Goal: Communication & Community: Answer question/provide support

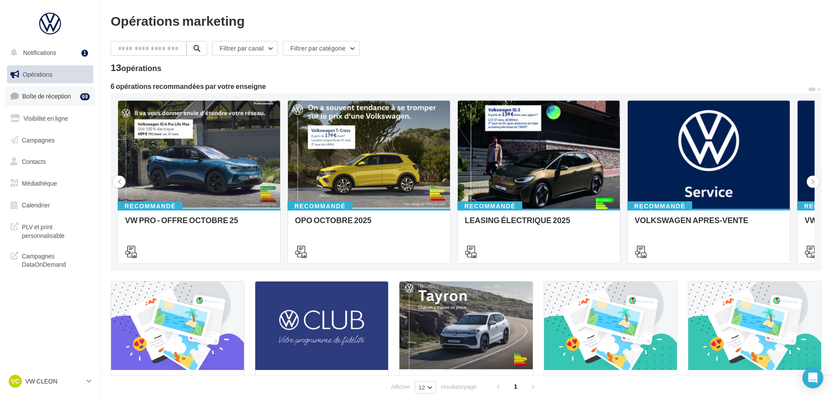
click at [57, 98] on span "Boîte de réception" at bounding box center [46, 95] width 49 height 7
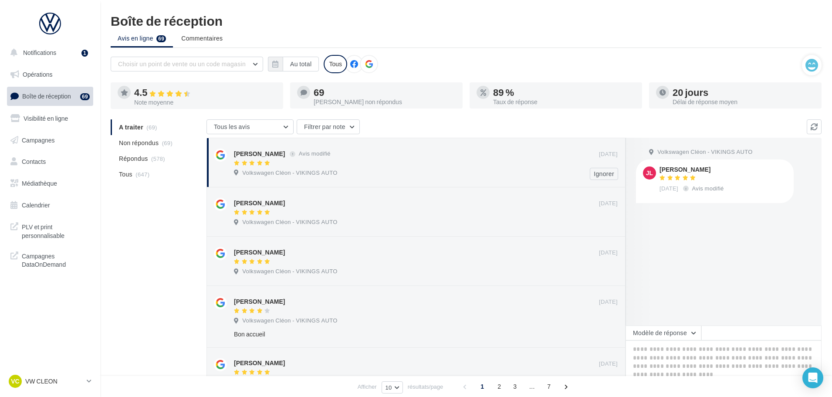
click at [412, 169] on div "Volkswagen Cléon - VIKINGS AUTO" at bounding box center [426, 174] width 384 height 10
click at [655, 335] on button "Modèle de réponse" at bounding box center [663, 332] width 76 height 15
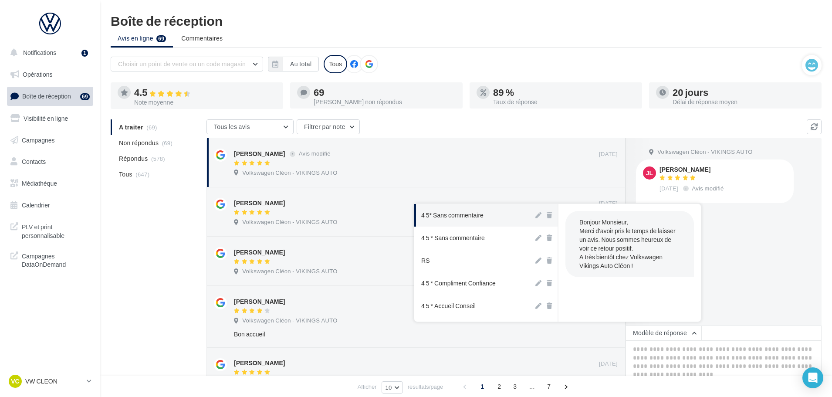
click at [486, 214] on button "4 5* Sans commentaire" at bounding box center [473, 215] width 119 height 23
type textarea "**********"
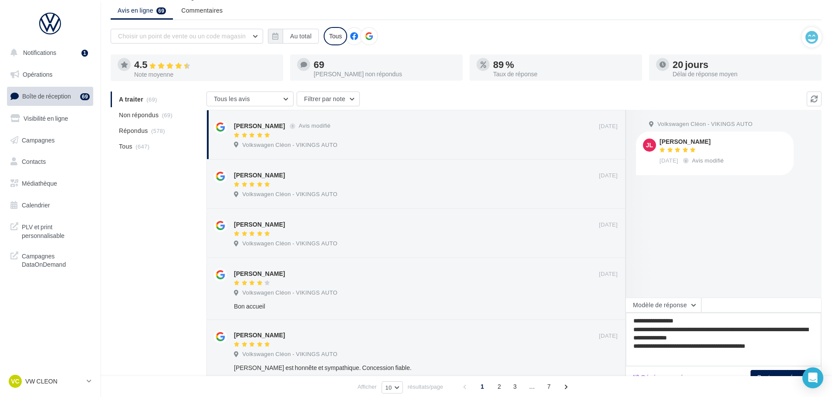
scroll to position [44, 0]
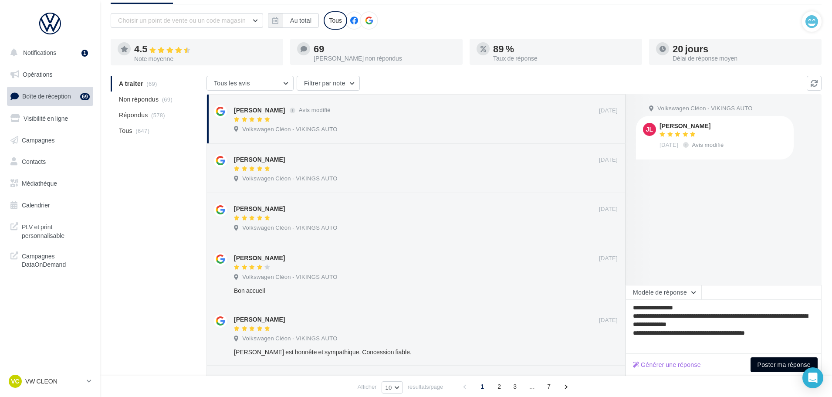
click at [785, 364] on button "Poster ma réponse" at bounding box center [783, 364] width 67 height 15
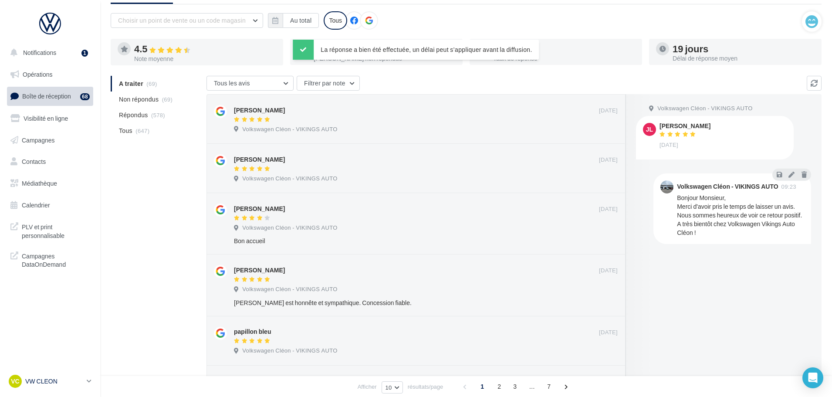
click at [54, 379] on p "VW CLEON" at bounding box center [54, 381] width 58 height 9
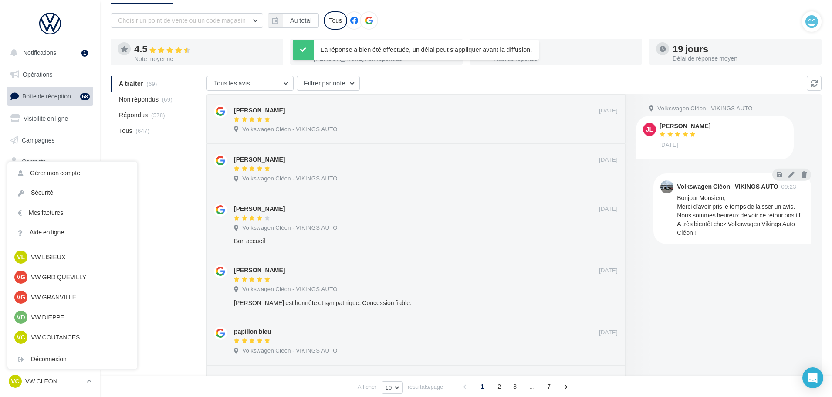
scroll to position [218, 0]
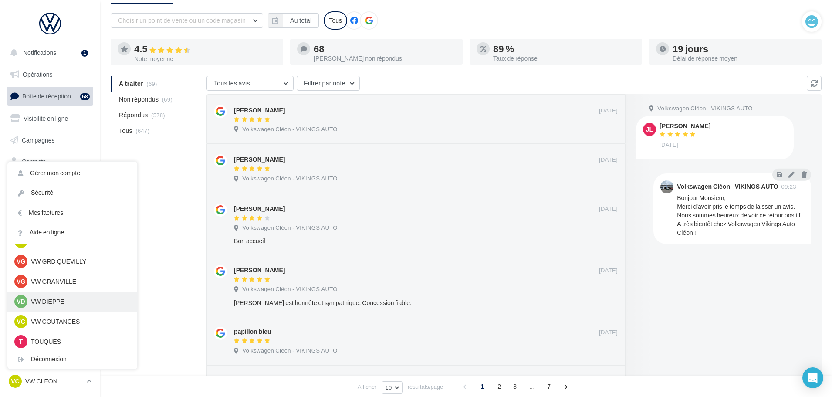
click at [53, 302] on p "VW DIEPPE" at bounding box center [79, 301] width 96 height 9
